Goal: Find specific page/section: Find specific page/section

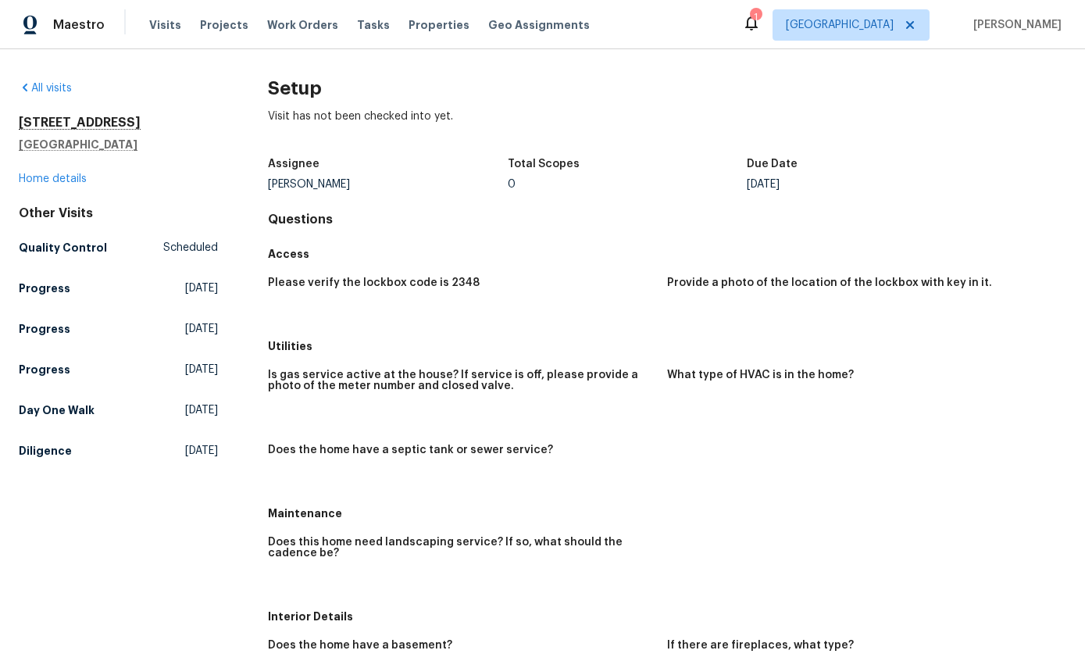
click at [62, 180] on link "Home details" at bounding box center [53, 178] width 68 height 11
